Goal: Book appointment/travel/reservation

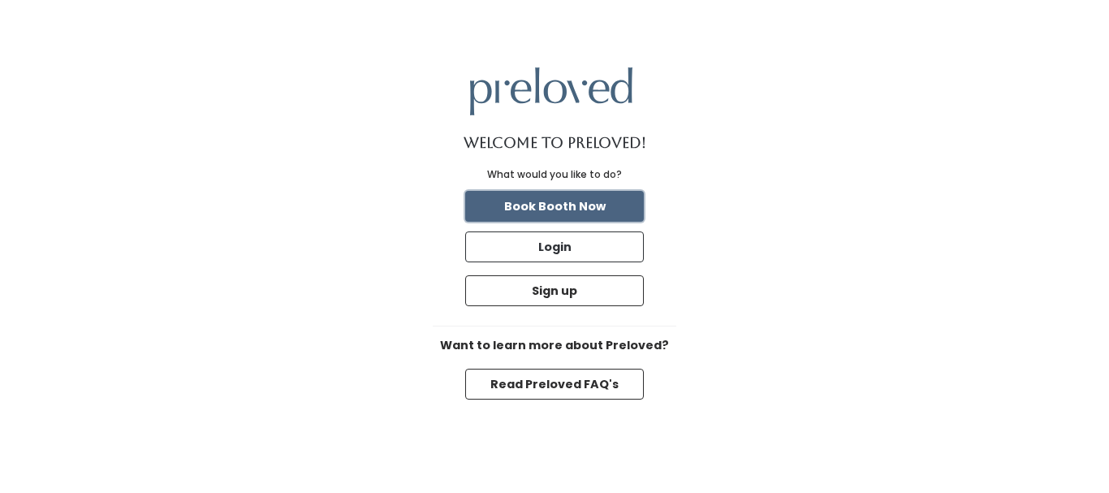
click at [605, 205] on button "Book Booth Now" at bounding box center [554, 206] width 179 height 31
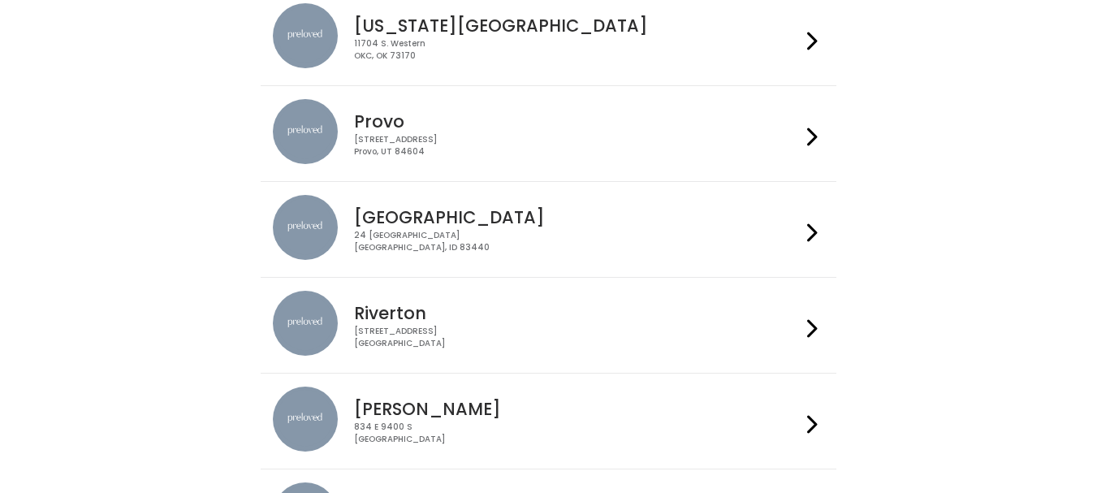
scroll to position [568, 0]
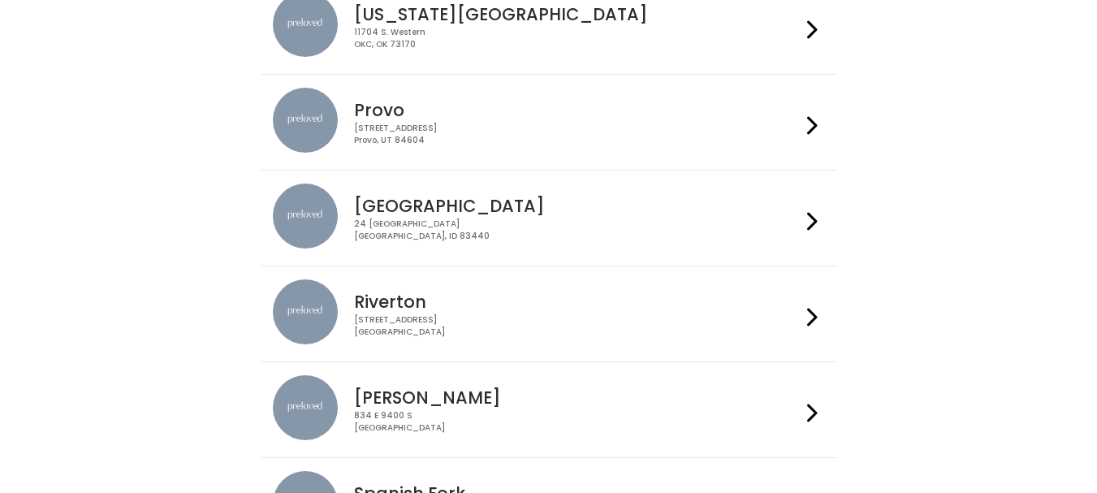
click at [805, 223] on div at bounding box center [813, 217] width 24 height 69
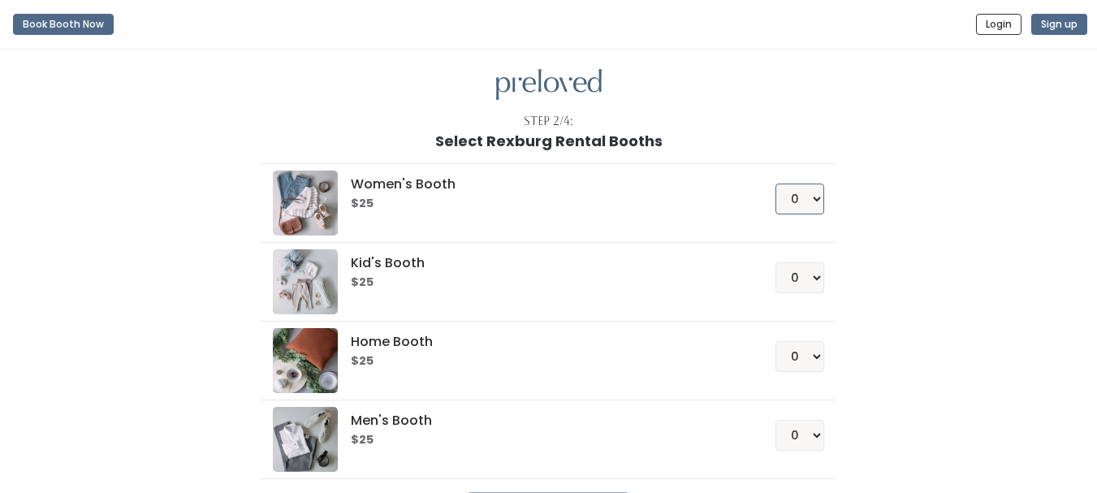
click at [813, 198] on select "0 1 2 3 4" at bounding box center [799, 198] width 49 height 31
select select "1"
click at [775, 183] on select "0 1 2 3 4" at bounding box center [799, 198] width 49 height 31
click at [813, 356] on select "0 1 2 3 4" at bounding box center [799, 356] width 49 height 31
select select "1"
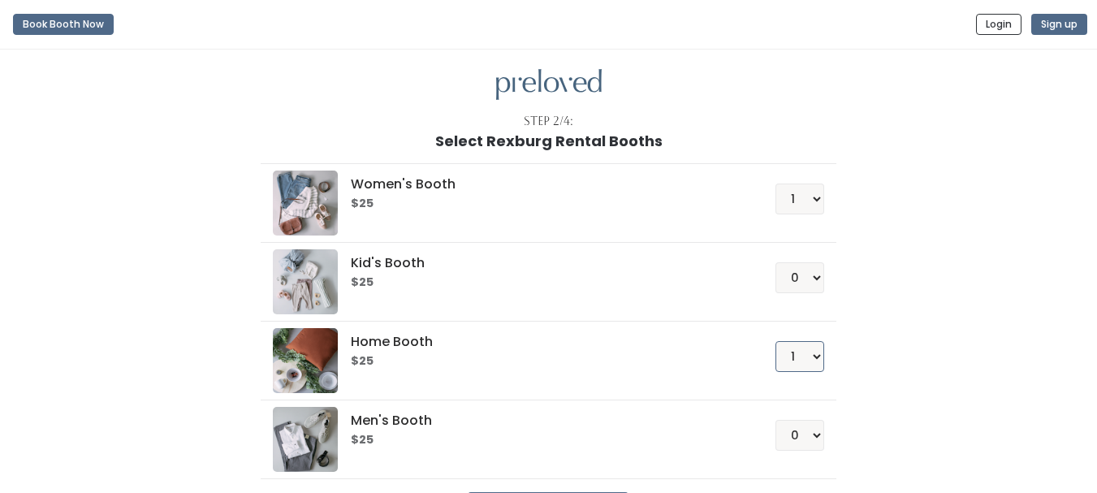
click at [775, 341] on select "0 1 2 3 4" at bounding box center [799, 356] width 49 height 31
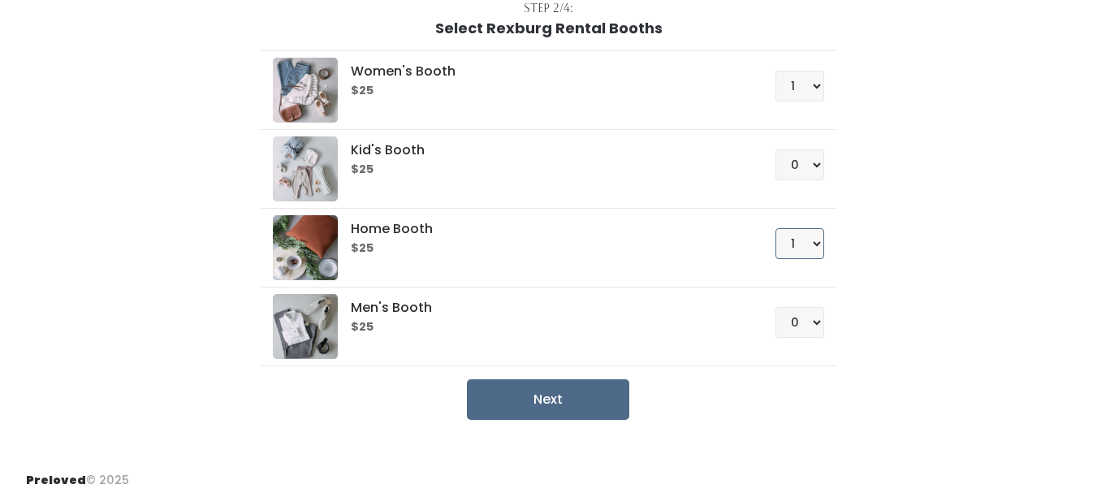
scroll to position [122, 0]
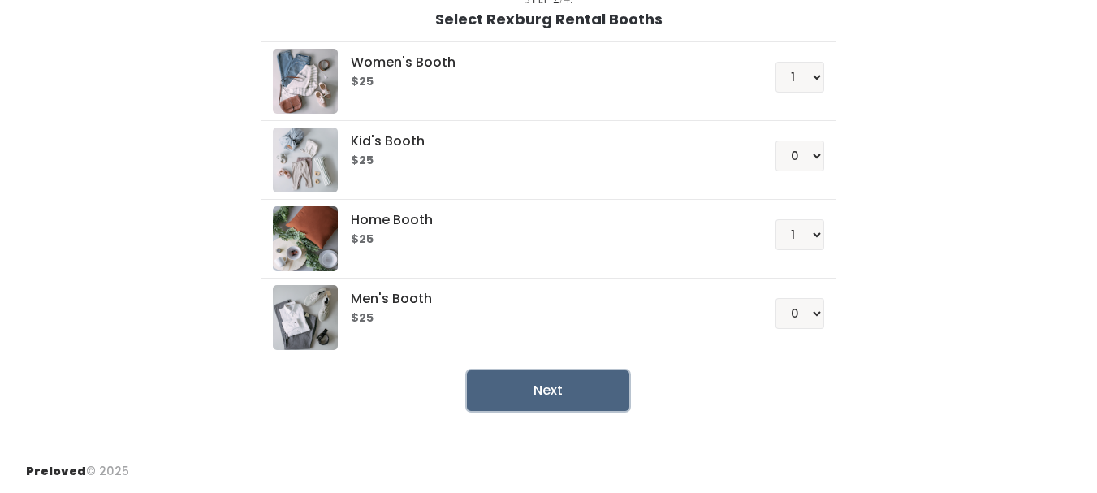
click at [560, 392] on button "Next" at bounding box center [548, 390] width 162 height 41
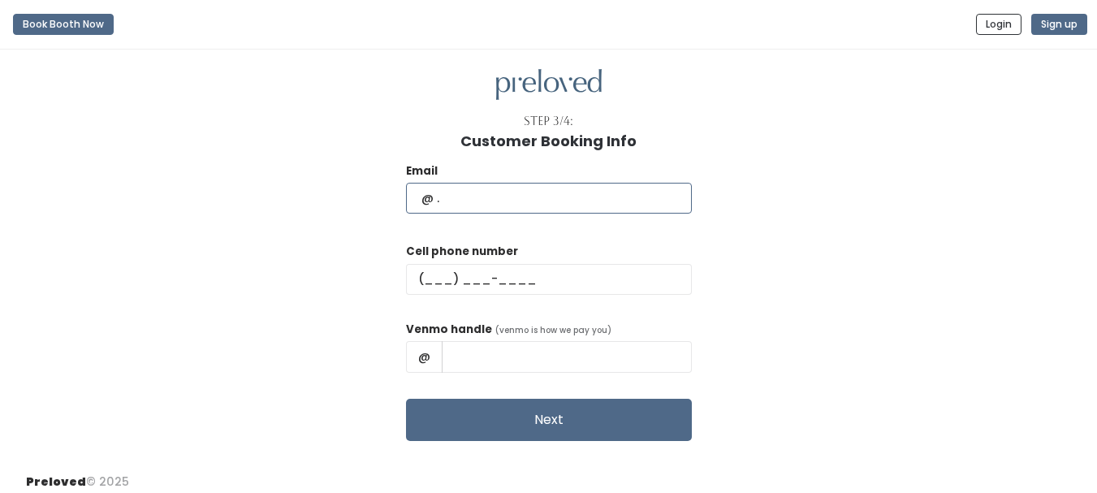
click at [583, 197] on input "text" at bounding box center [549, 198] width 286 height 31
type input "jodybradshaw1@hotmail.com"
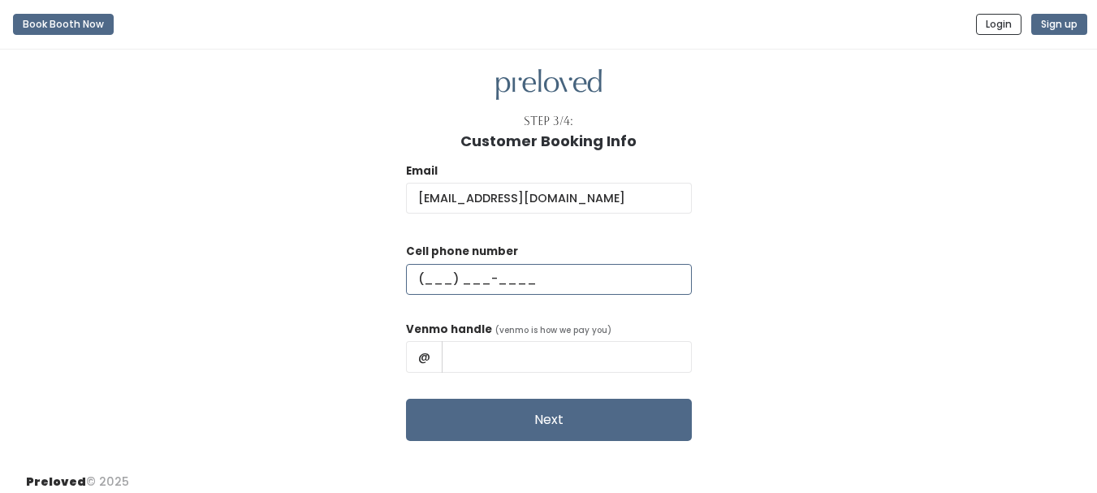
type input "(208) 390-2055"
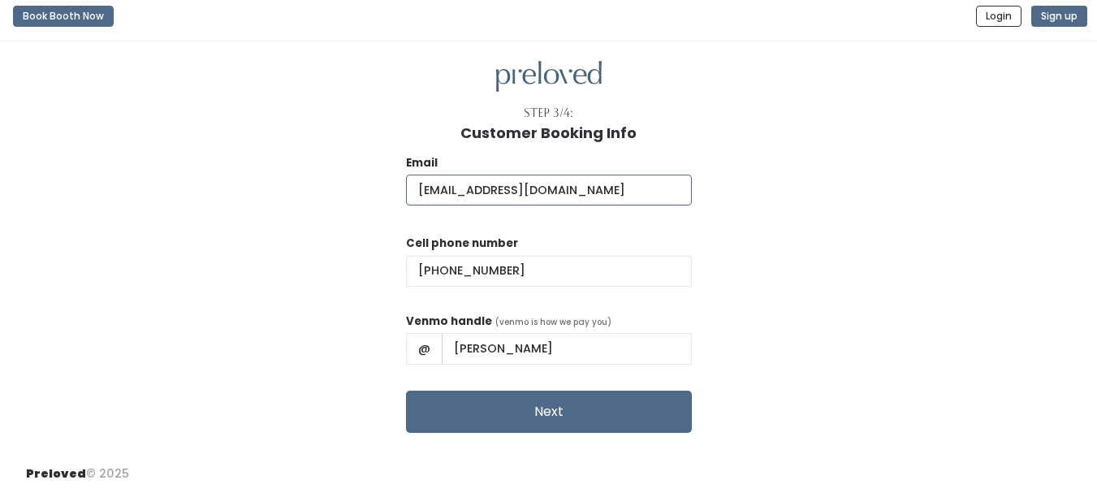
scroll to position [11, 0]
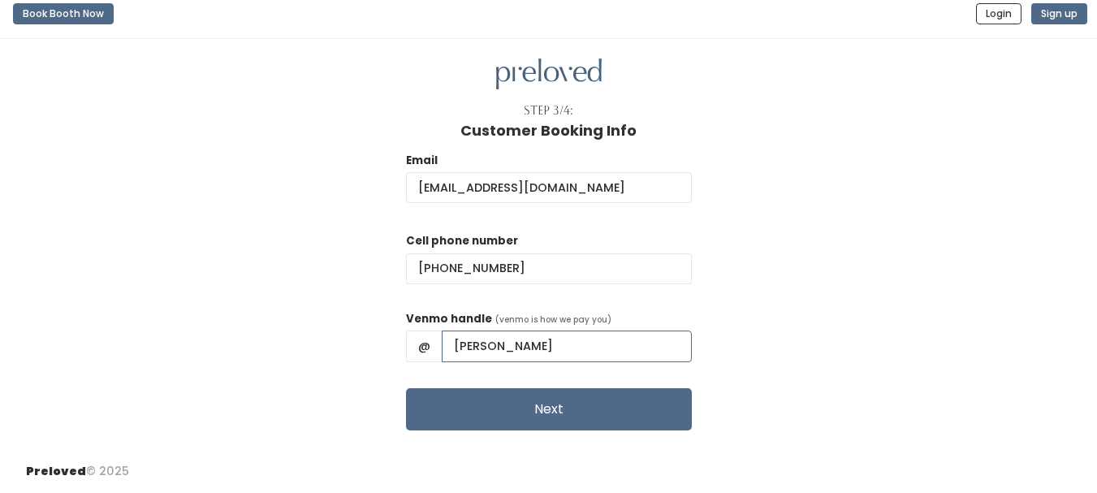
click at [523, 343] on input "Jody Bradshaw" at bounding box center [567, 345] width 250 height 31
type input "Jody-Bradshaw-1"
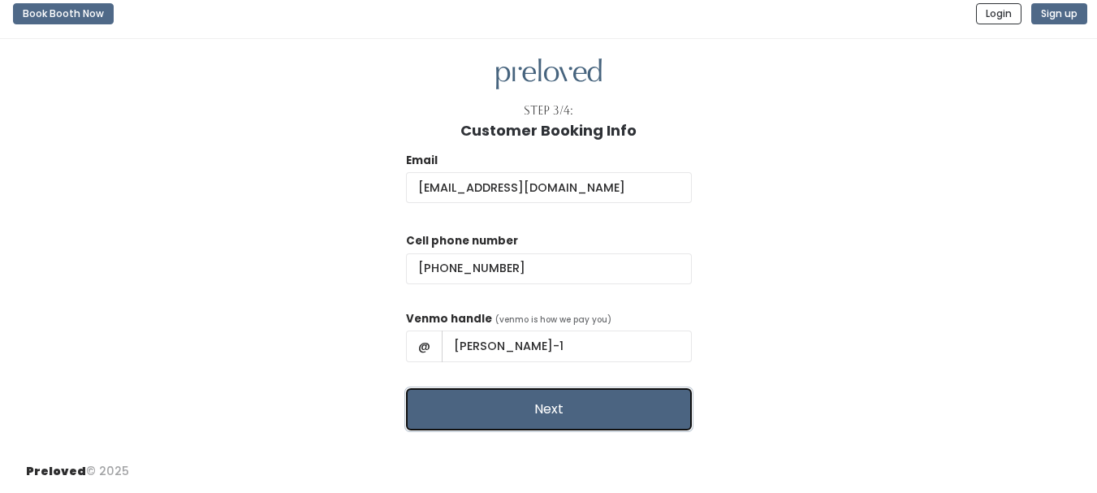
click at [536, 425] on button "Next" at bounding box center [549, 409] width 286 height 42
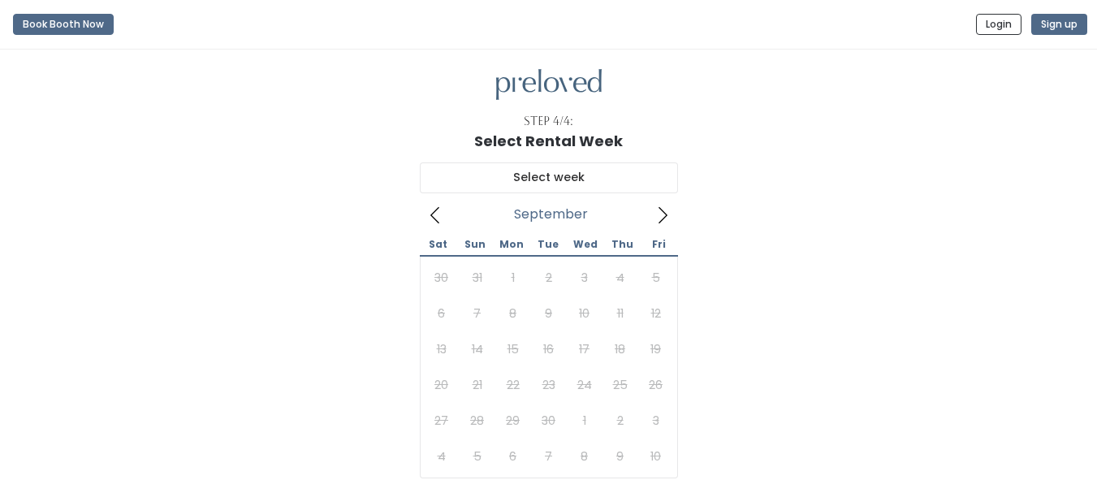
click at [662, 214] on icon at bounding box center [663, 215] width 18 height 18
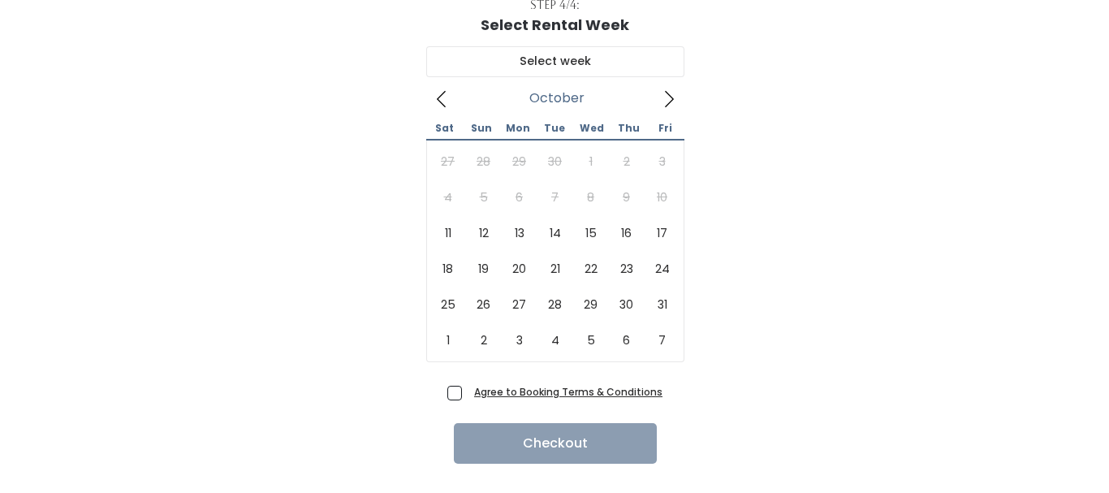
scroll to position [149, 0]
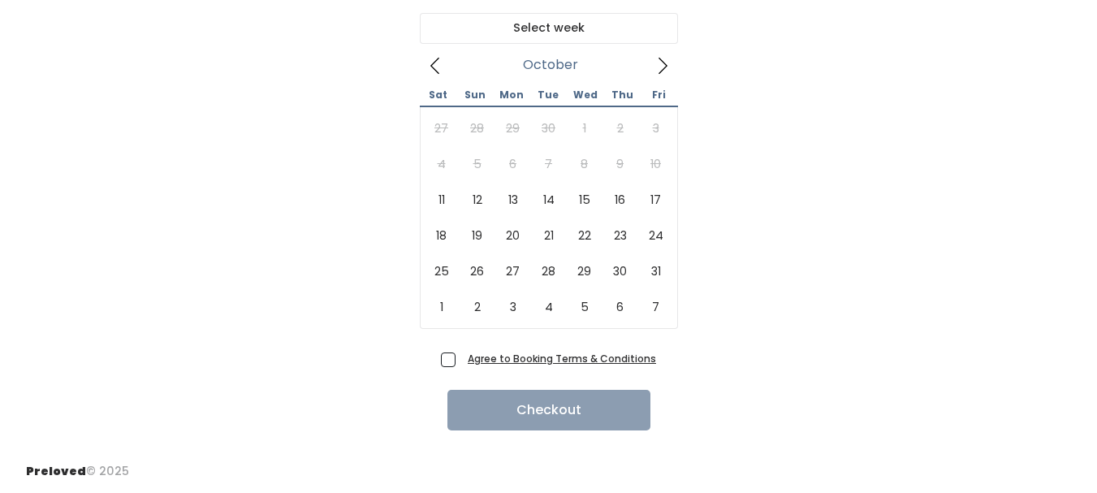
click at [489, 358] on u "Agree to Booking Terms & Conditions" at bounding box center [562, 359] width 188 height 14
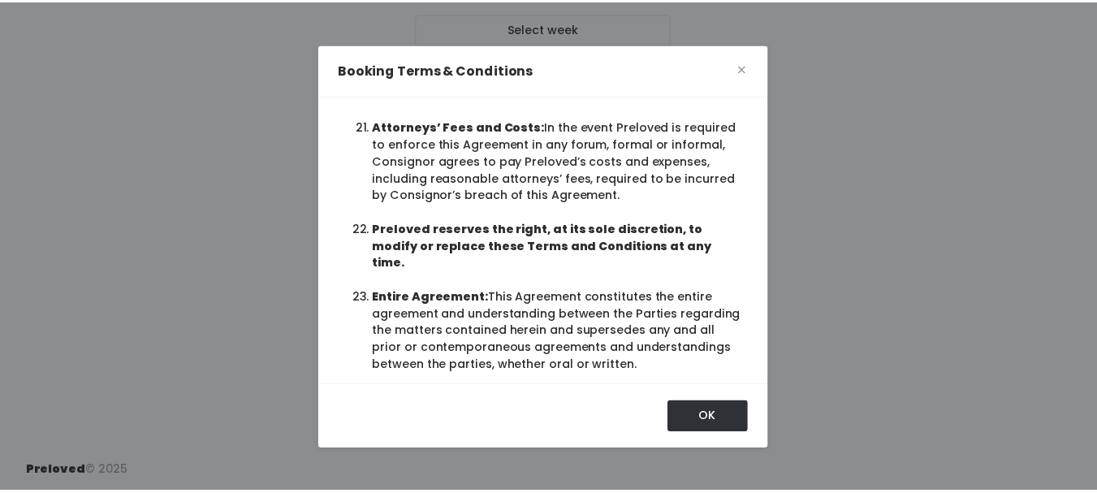
scroll to position [76, 0]
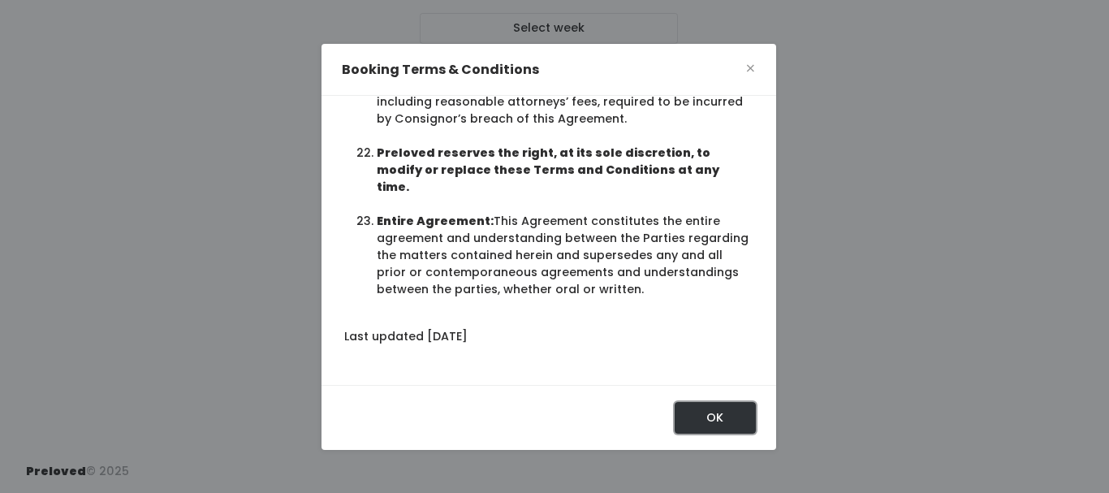
click at [692, 417] on button "OK" at bounding box center [715, 417] width 81 height 31
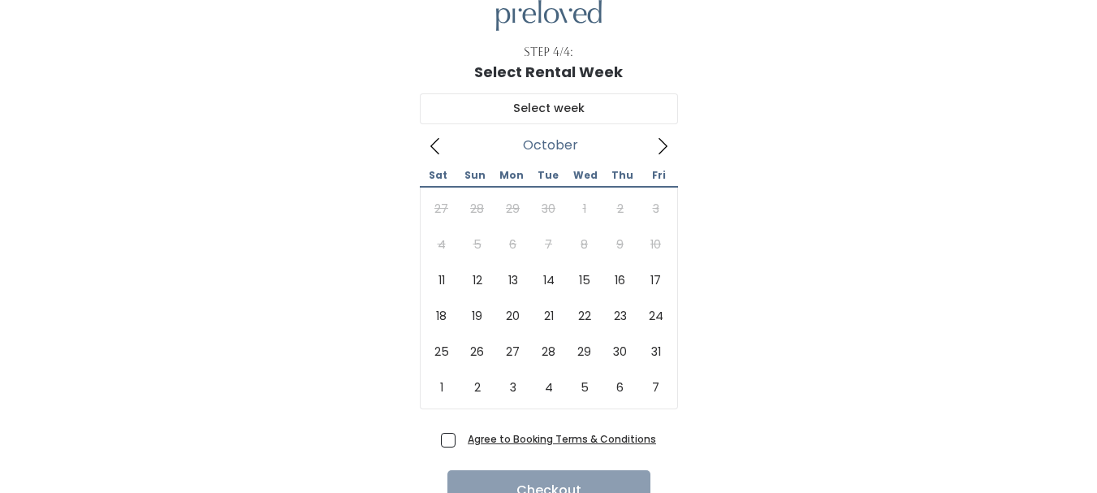
scroll to position [0, 0]
